Goal: Information Seeking & Learning: Find specific fact

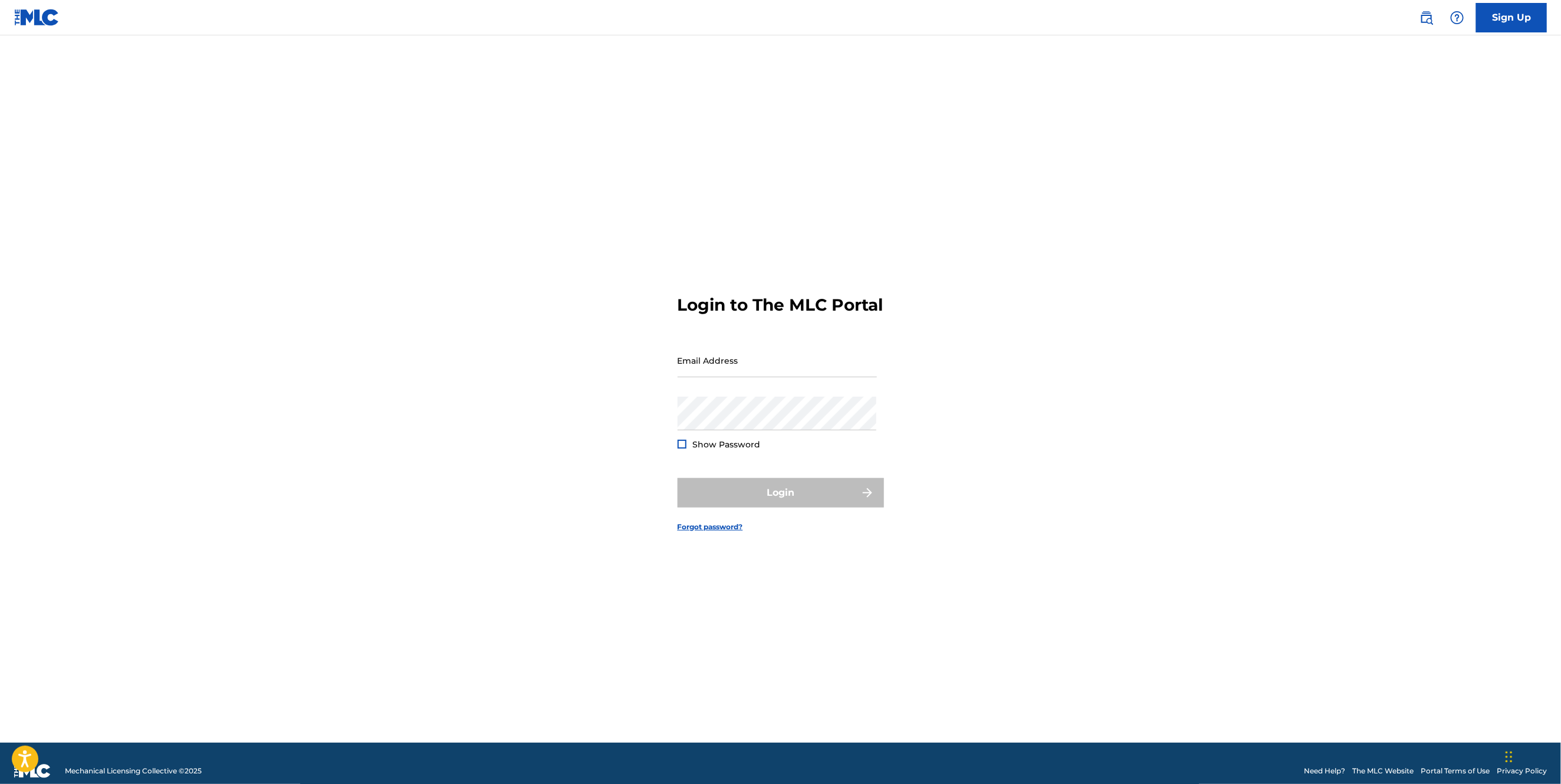
type input "[EMAIL_ADDRESS][DOMAIN_NAME]"
click at [765, 478] on form "Login to The MLC Portal Email Address [EMAIL_ADDRESS][DOMAIN_NAME] Password Sho…" at bounding box center [780, 403] width 206 height 678
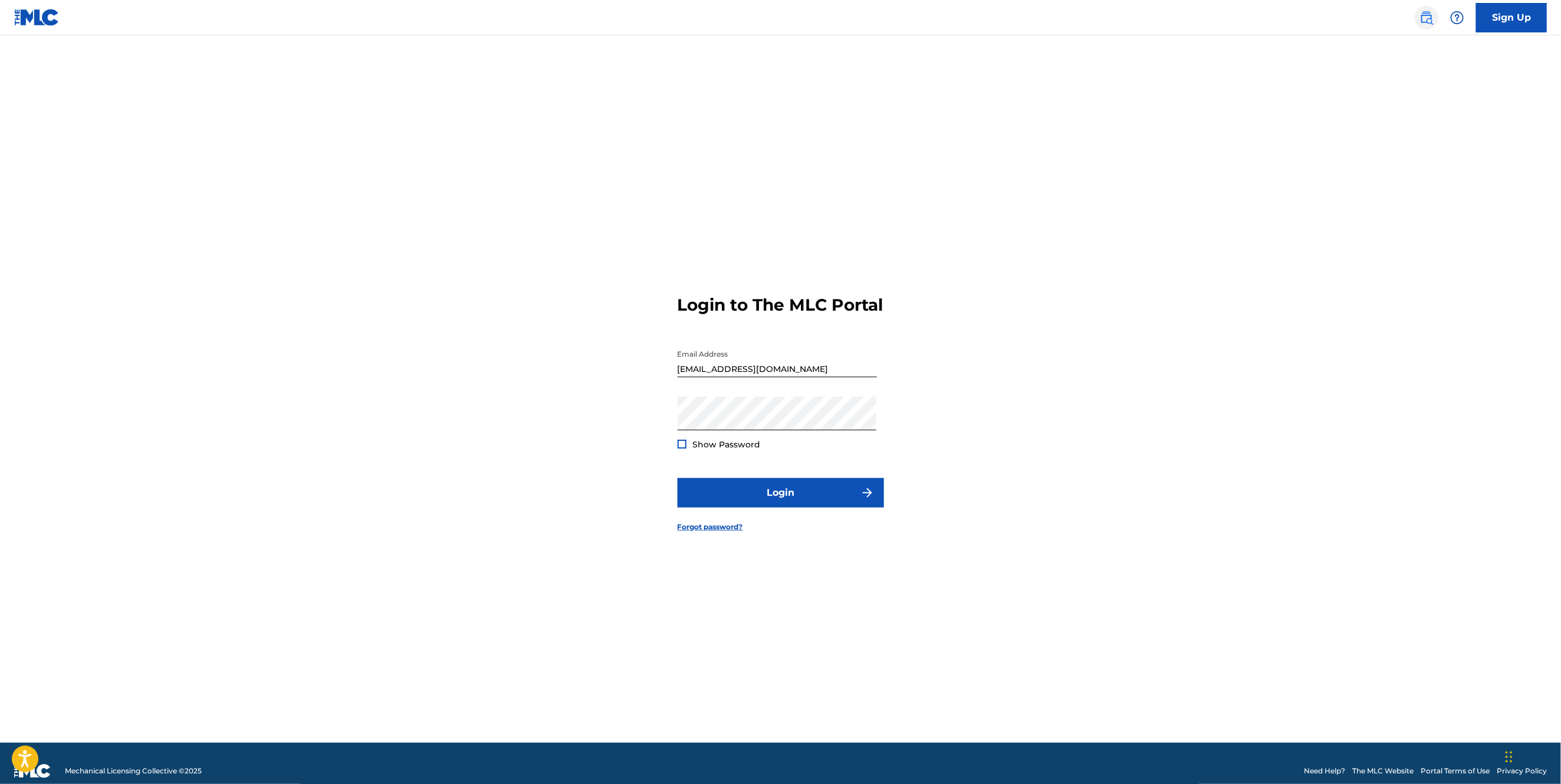
click at [1424, 19] on img at bounding box center [1427, 18] width 15 height 15
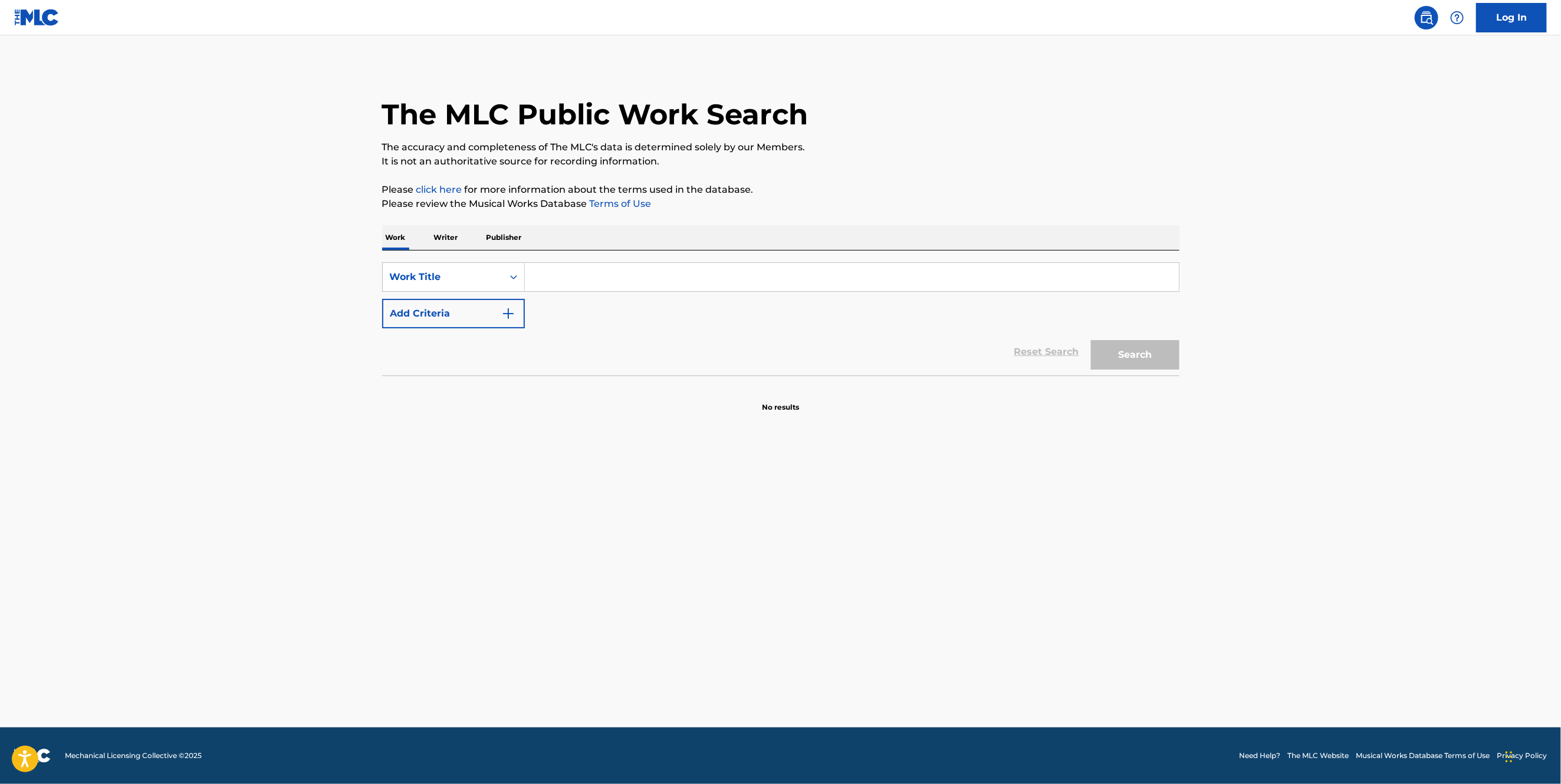
click at [508, 241] on p "Publisher" at bounding box center [504, 238] width 43 height 25
click at [572, 286] on input "Search Form" at bounding box center [851, 276] width 654 height 28
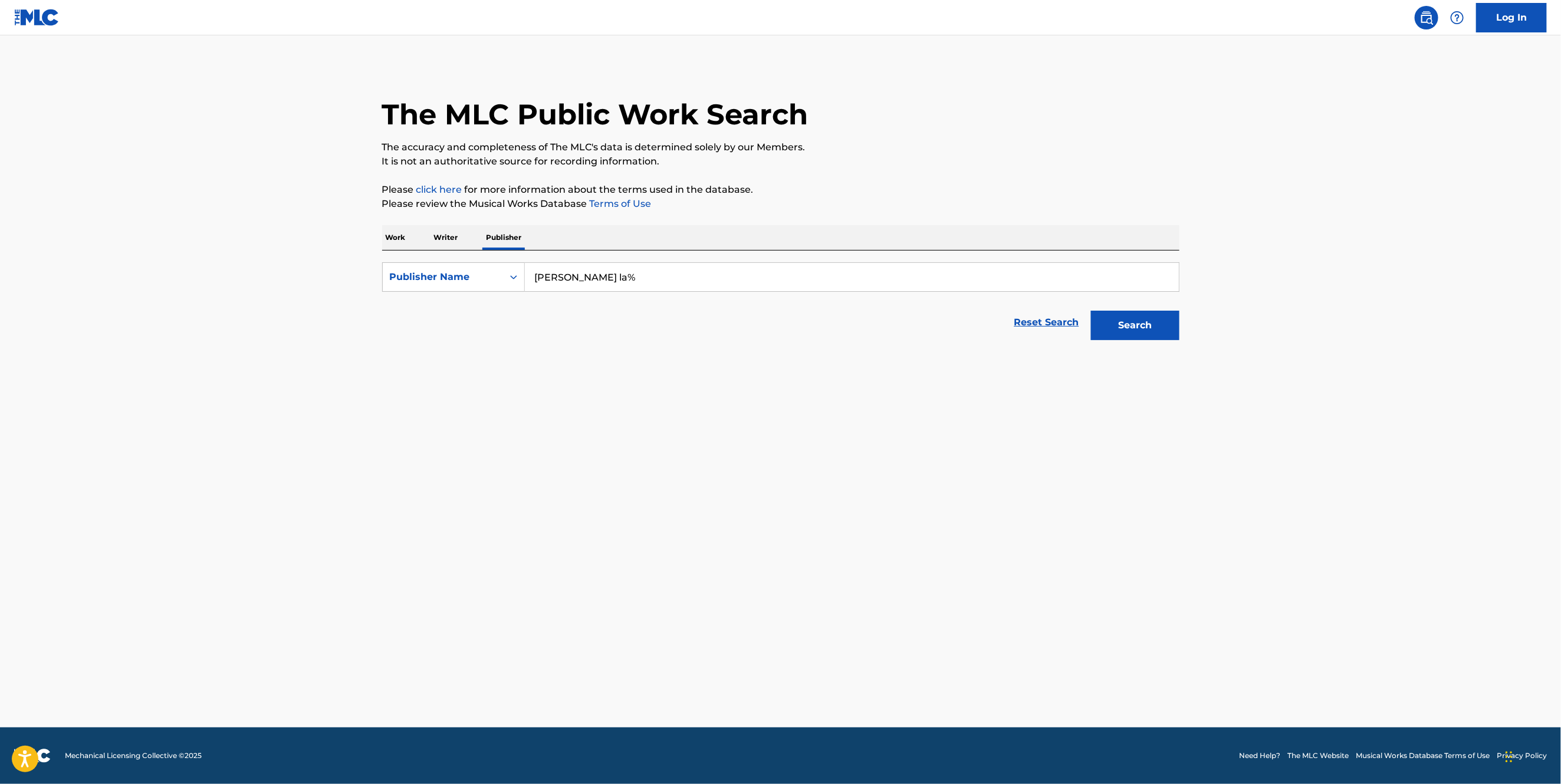
click at [1091, 310] on button "Search" at bounding box center [1134, 325] width 88 height 29
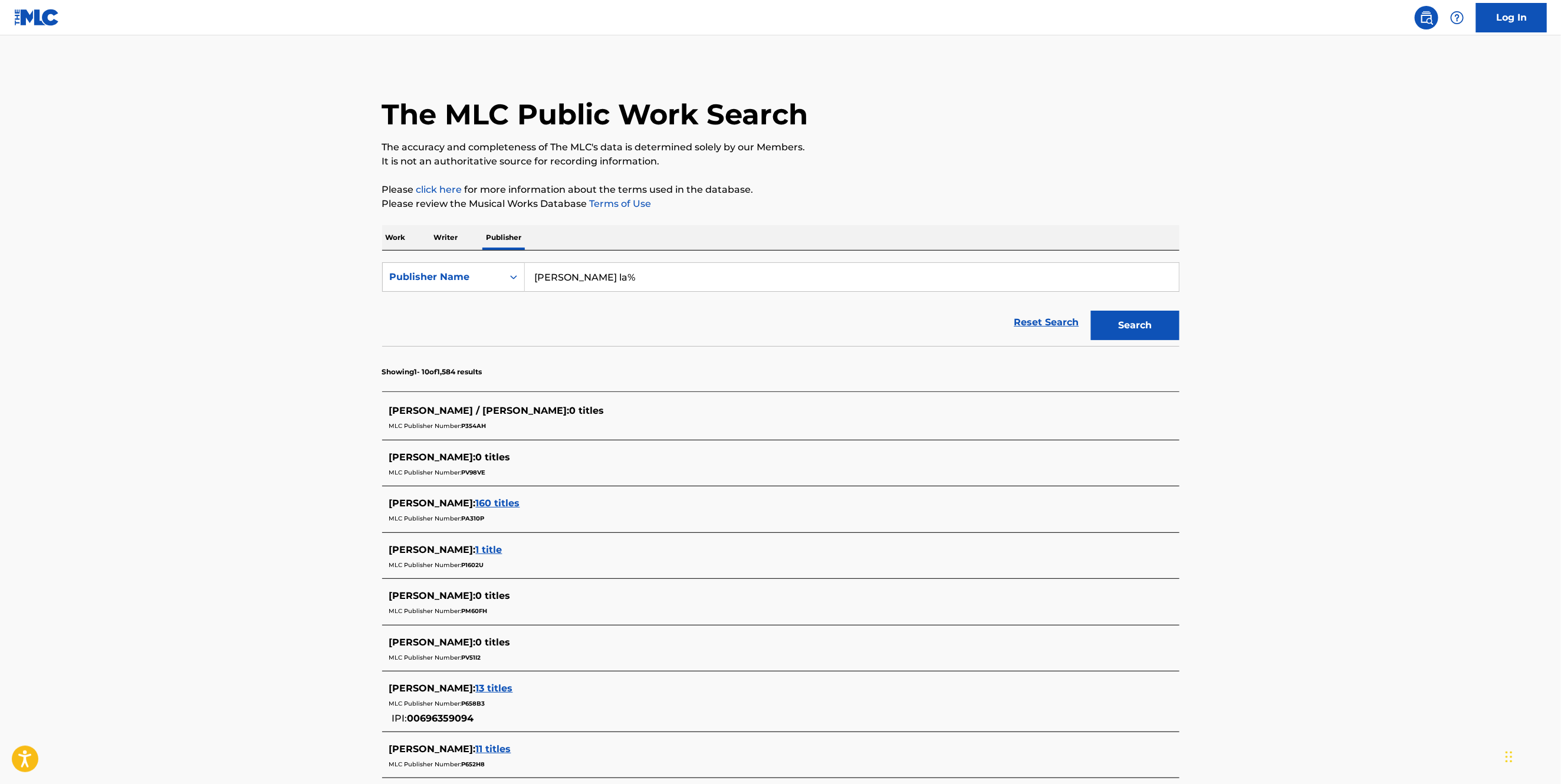
click at [655, 275] on input "[PERSON_NAME] la%" at bounding box center [851, 276] width 654 height 28
click at [1170, 333] on button "Search" at bounding box center [1134, 325] width 88 height 29
click at [596, 276] on input "[PERSON_NAME] la" at bounding box center [851, 276] width 654 height 28
type input "[PERSON_NAME]"
click at [1091, 310] on button "Search" at bounding box center [1134, 325] width 88 height 29
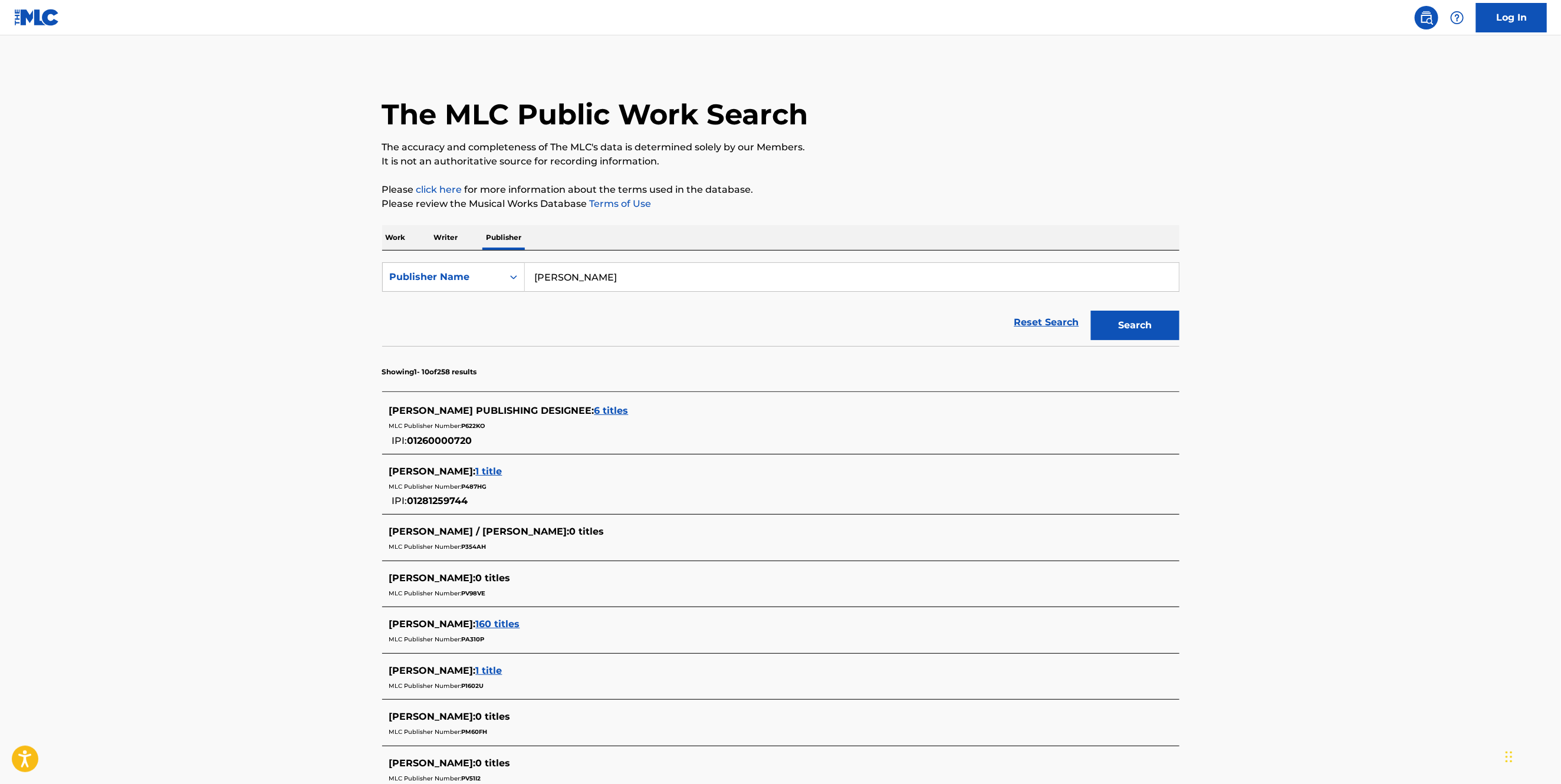
click at [625, 411] on span "6 titles" at bounding box center [611, 411] width 34 height 11
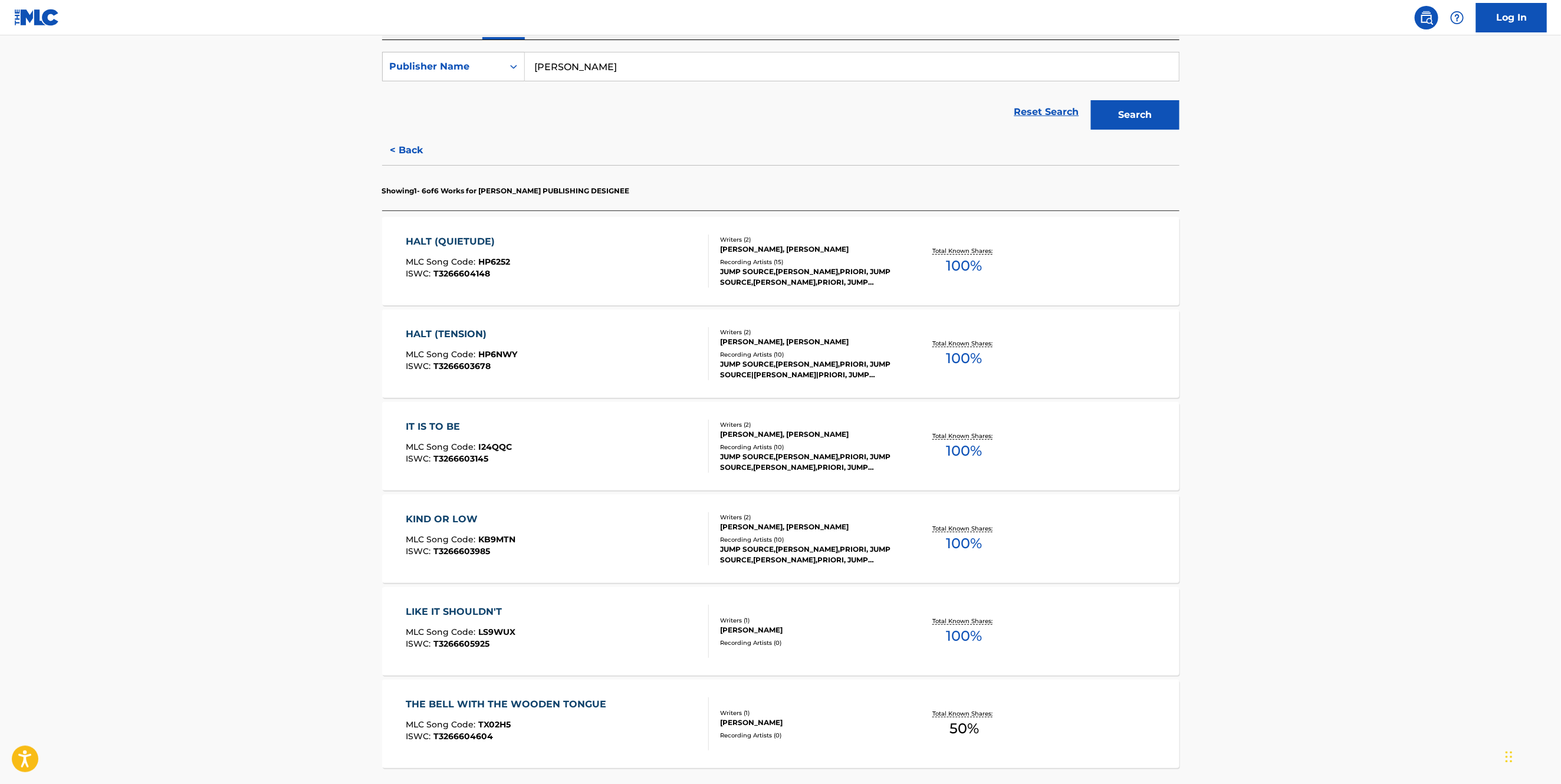
scroll to position [265, 0]
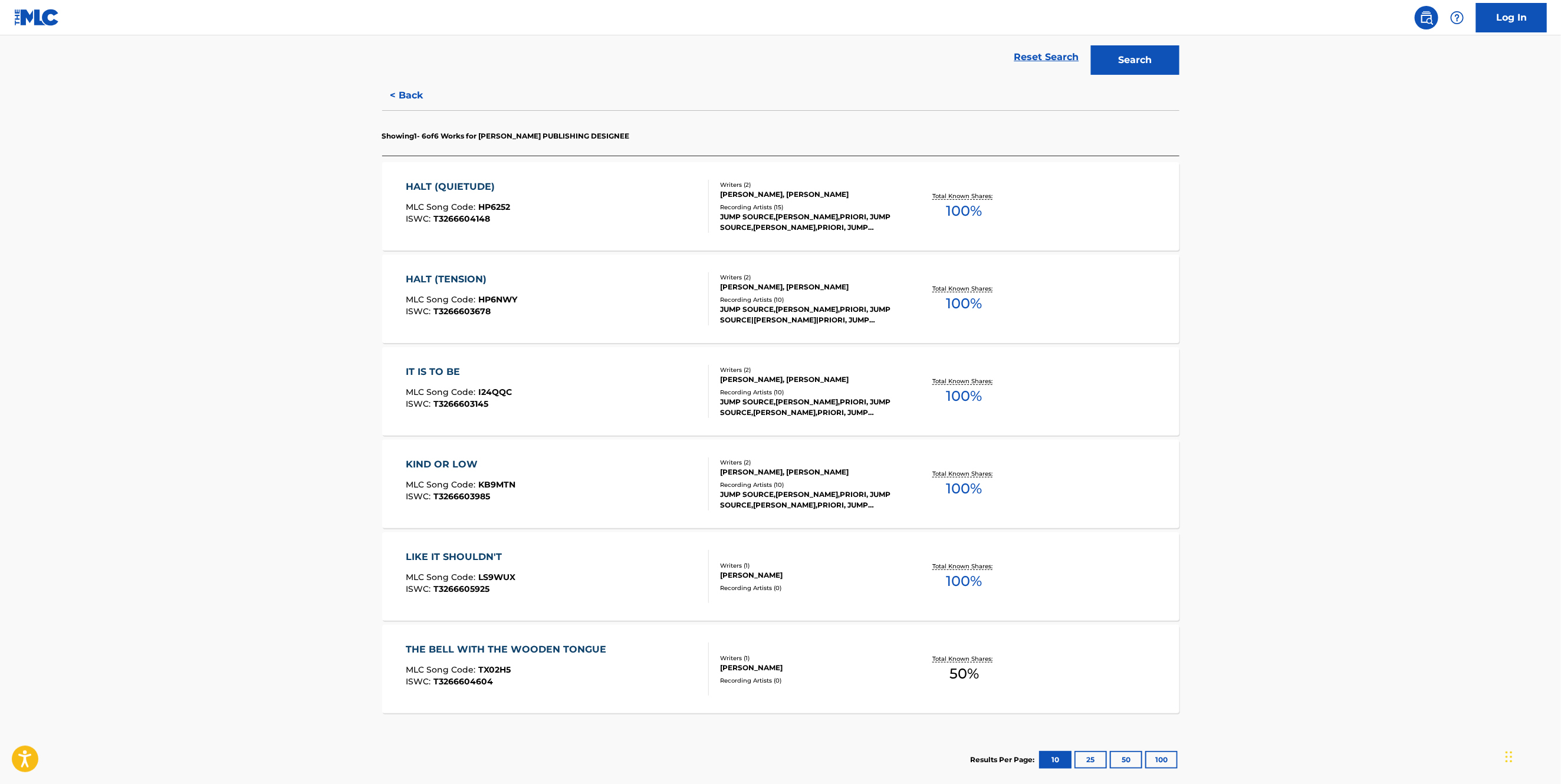
click at [439, 372] on div "IT IS TO BE" at bounding box center [458, 372] width 106 height 15
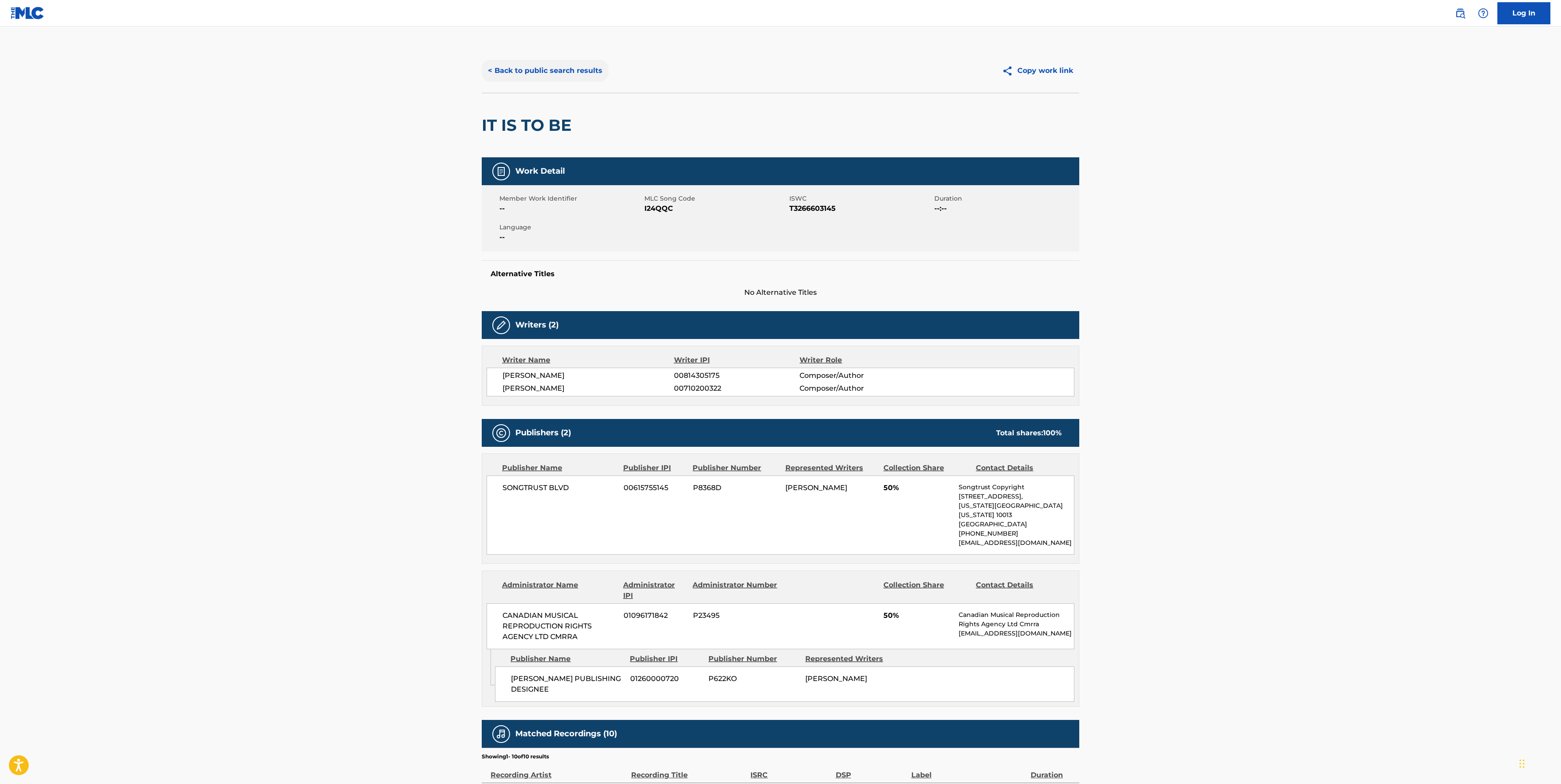
click at [513, 67] on button "< Back to public search results" at bounding box center [545, 70] width 127 height 22
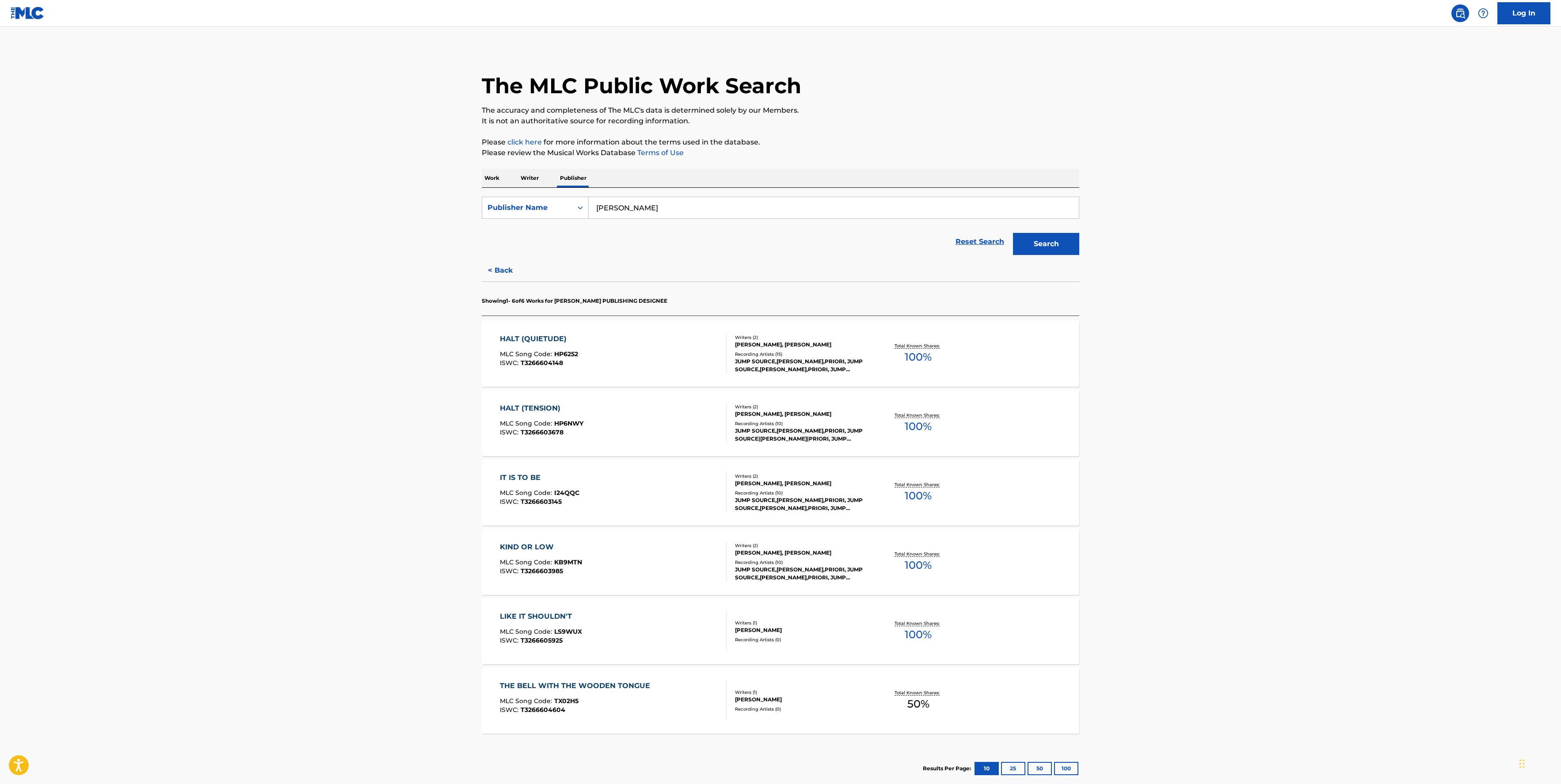
click at [526, 477] on div "IT IS TO BE" at bounding box center [539, 478] width 79 height 11
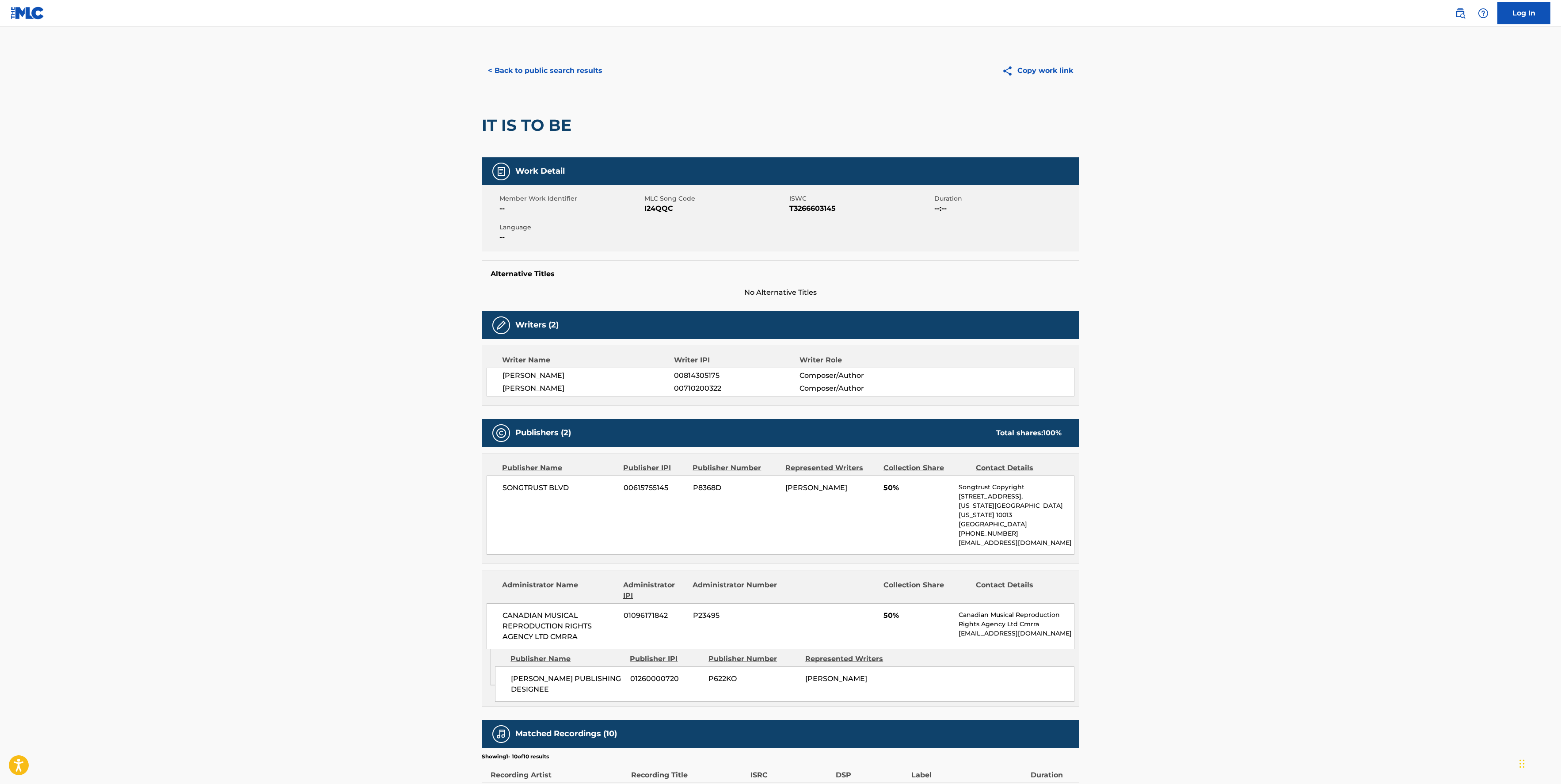
click at [1170, 150] on main "< Back to public search results Copy work link IT IS TO BE Work Detail Member W…" at bounding box center [780, 522] width 1561 height 991
